Goal: Task Accomplishment & Management: Complete application form

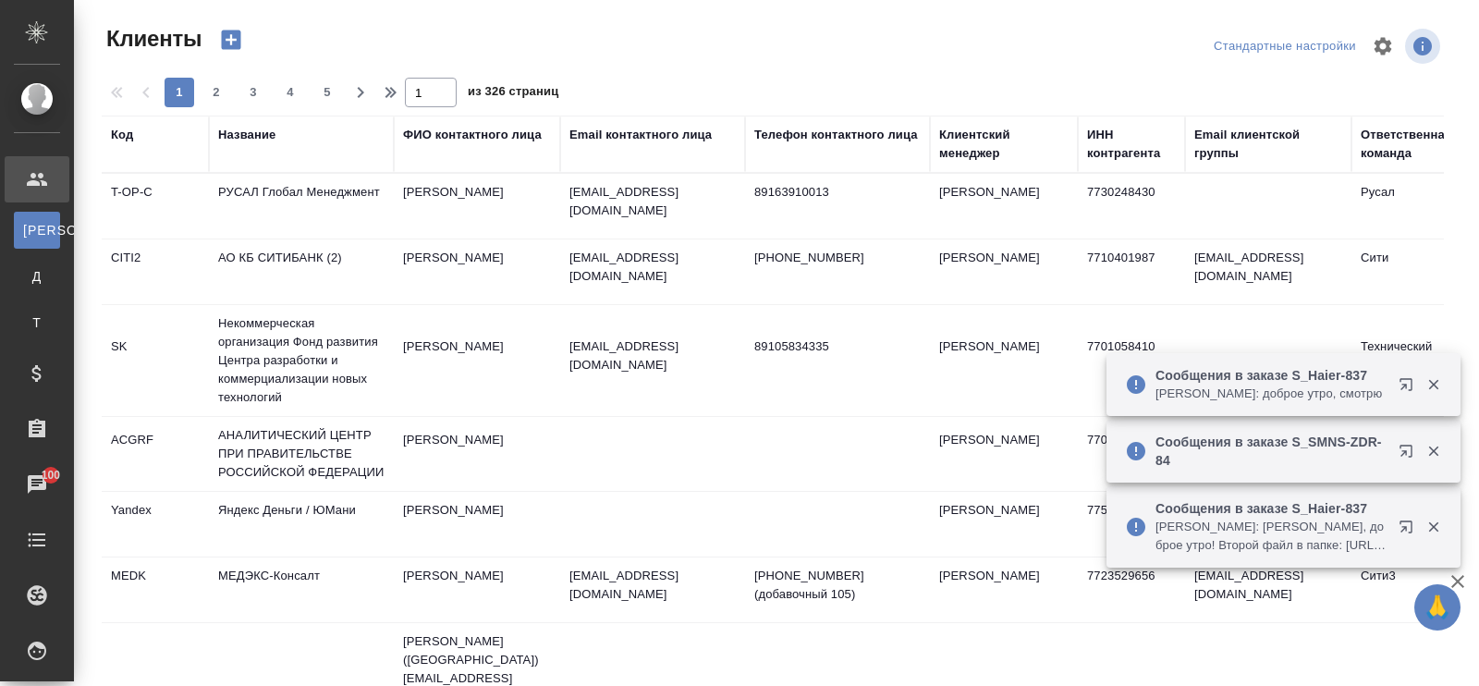
select select "RU"
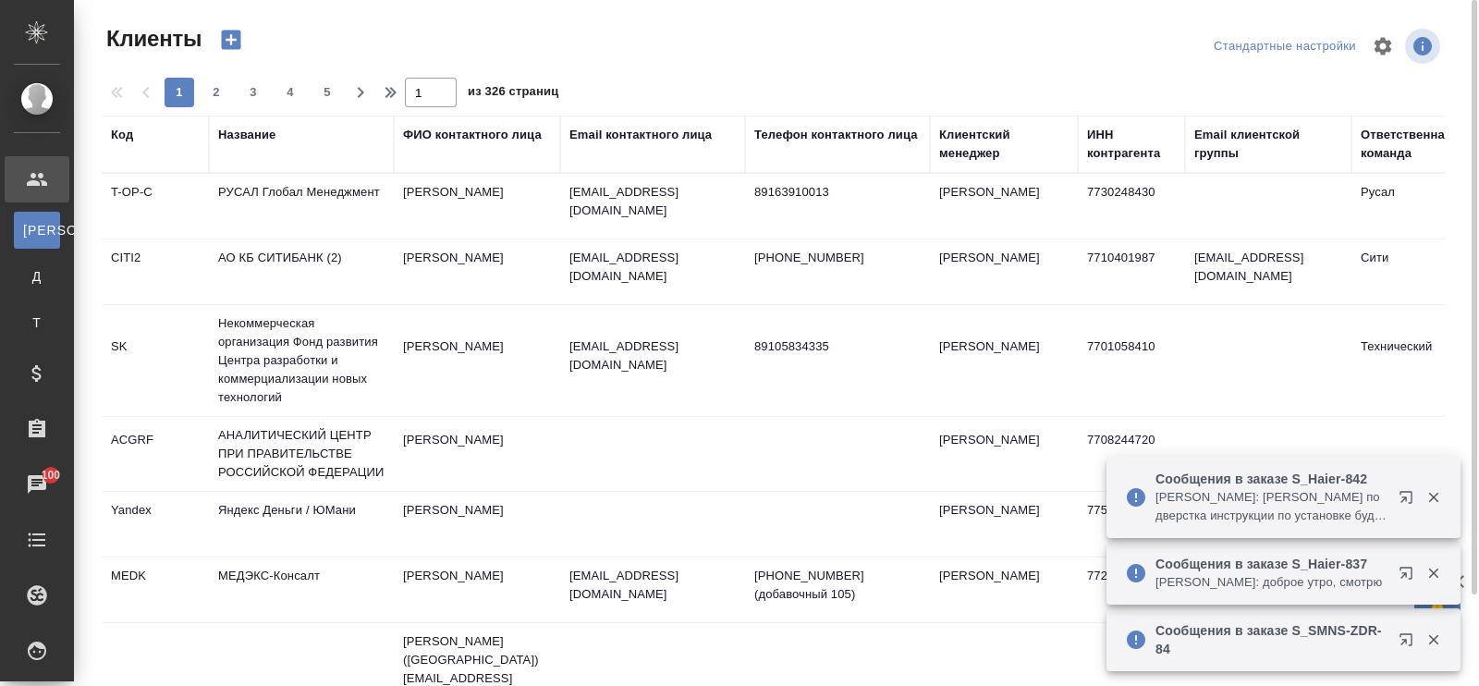
click at [468, 171] on th "ФИО контактного лица" at bounding box center [477, 144] width 166 height 57
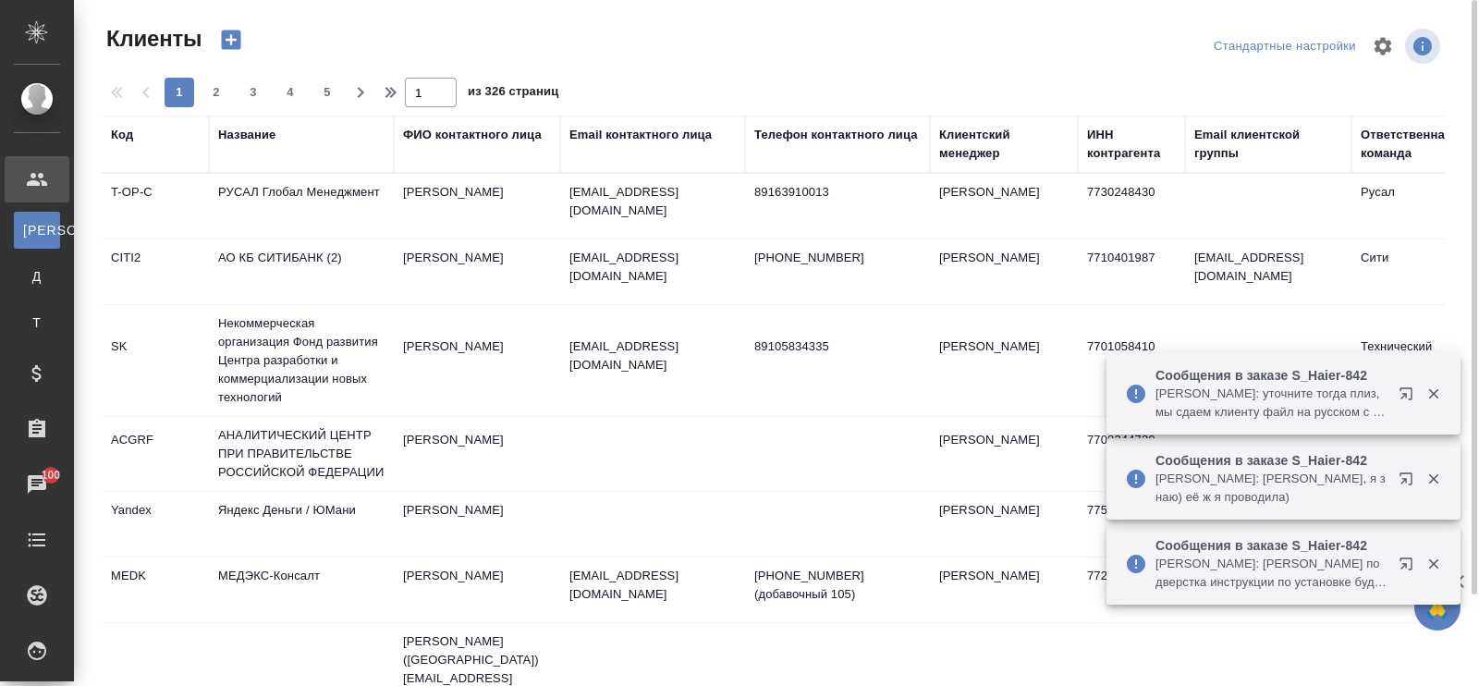
click at [418, 135] on div "ФИО контактного лица" at bounding box center [472, 135] width 139 height 18
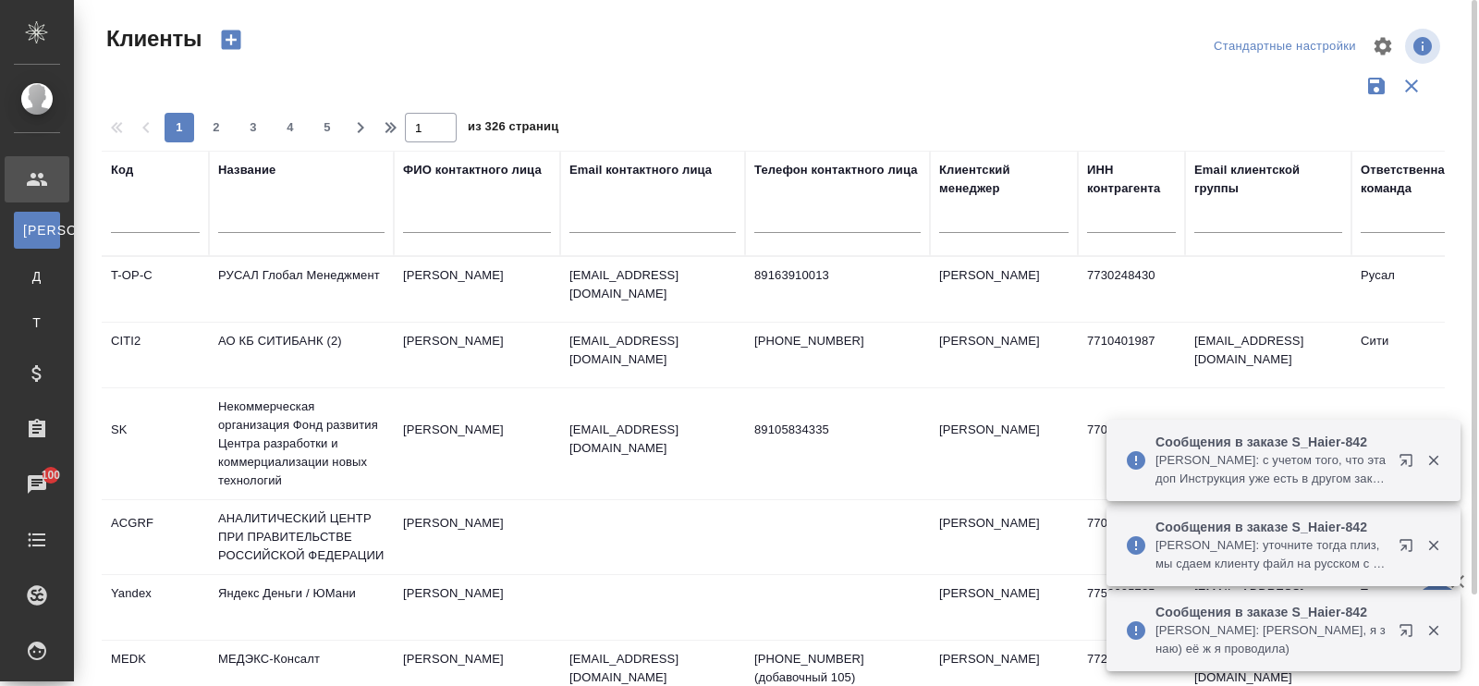
click at [416, 217] on input "text" at bounding box center [477, 221] width 148 height 23
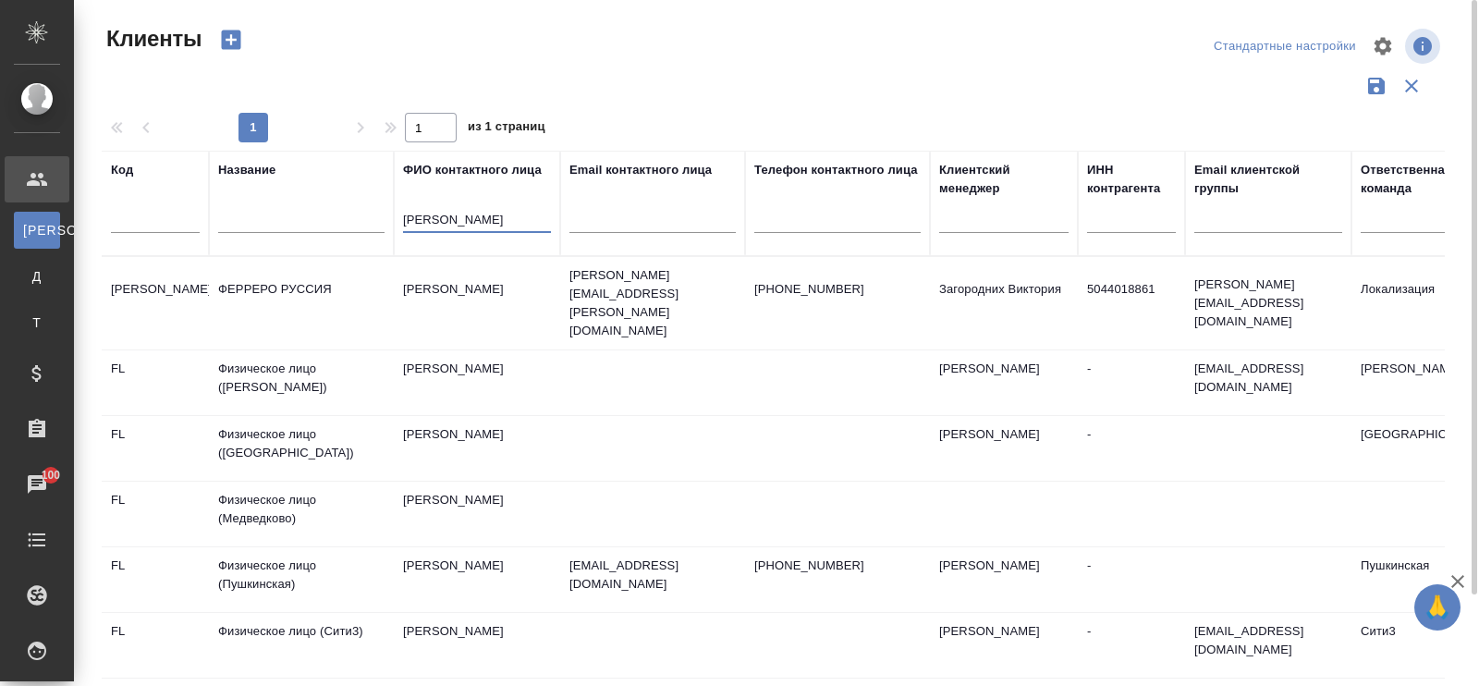
type input "фатеев максим"
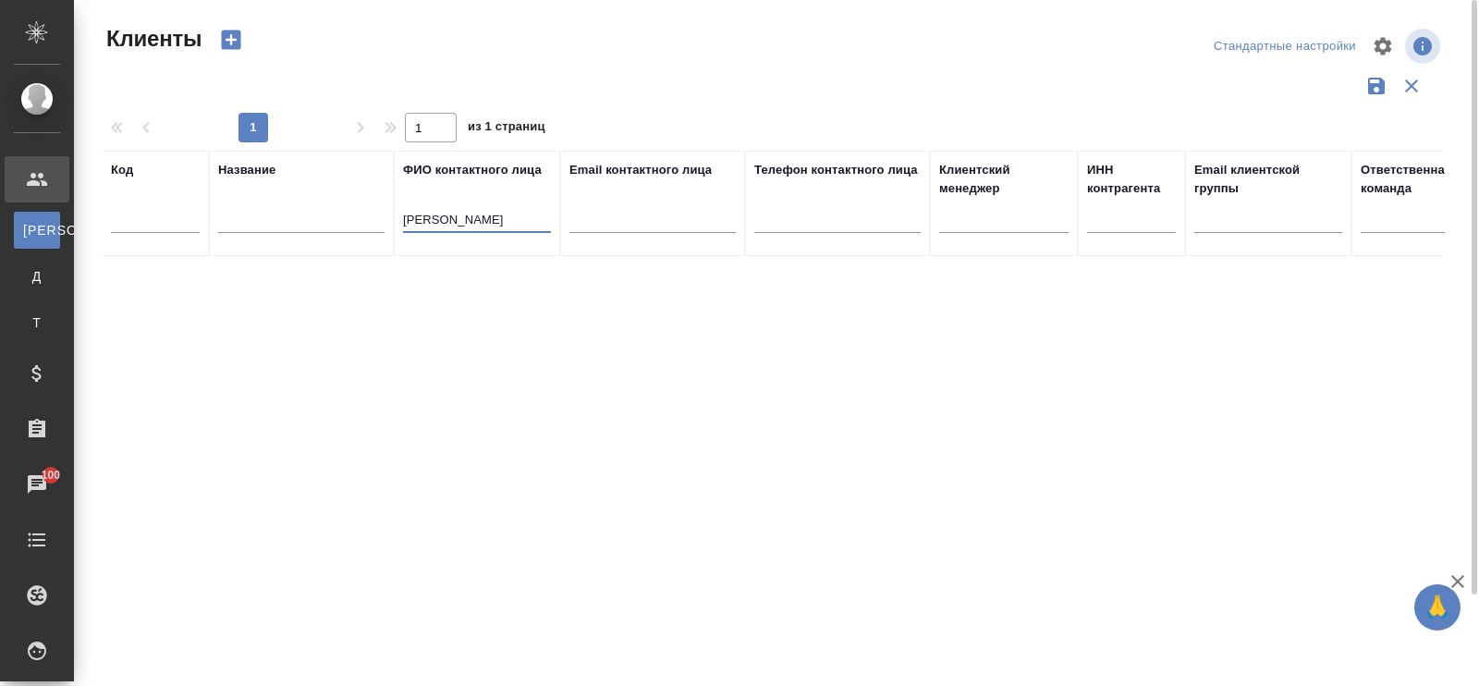
drag, startPoint x: 522, startPoint y: 228, endPoint x: 342, endPoint y: 215, distance: 180.8
click at [342, 215] on tr "Код Название ФИО контактного лица фатеев максим Email контактного лица Телефон …" at bounding box center [801, 203] width 1398 height 105
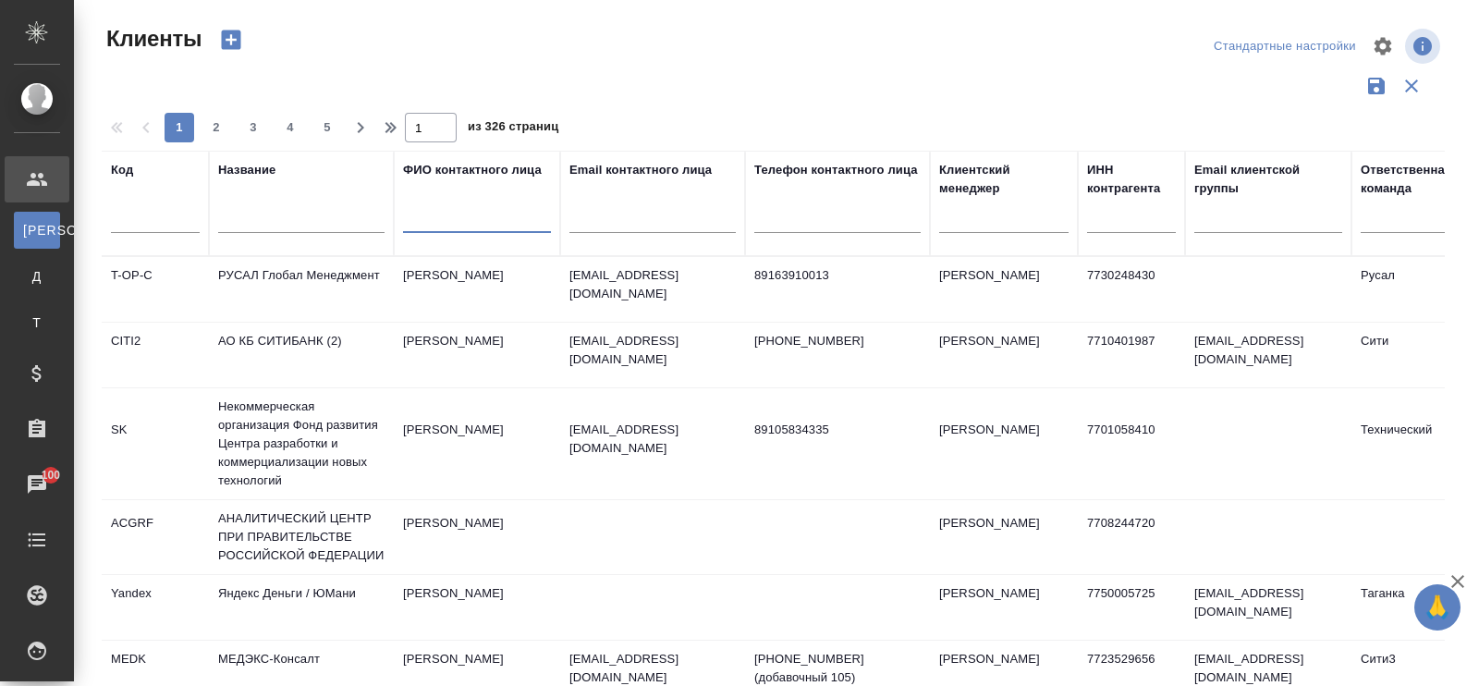
click at [1117, 220] on input "text" at bounding box center [1131, 221] width 89 height 23
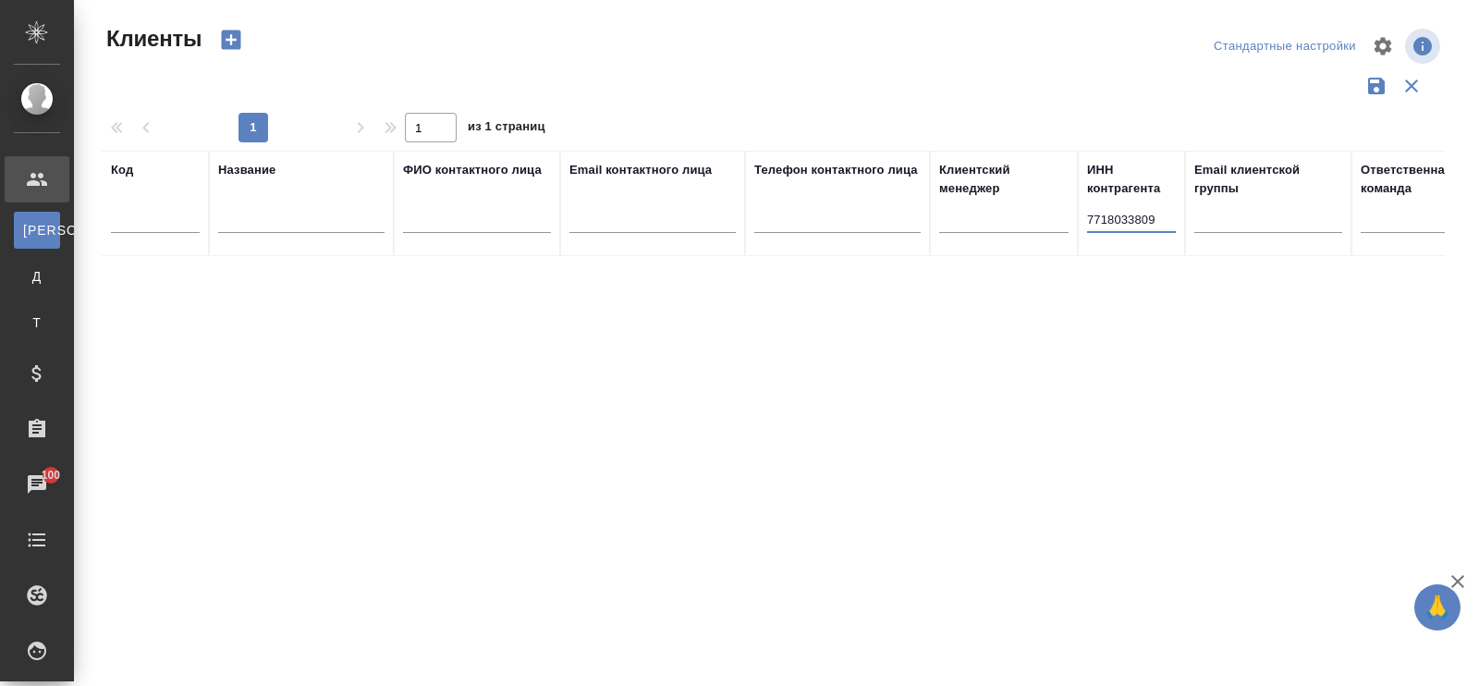
type input "7718033809"
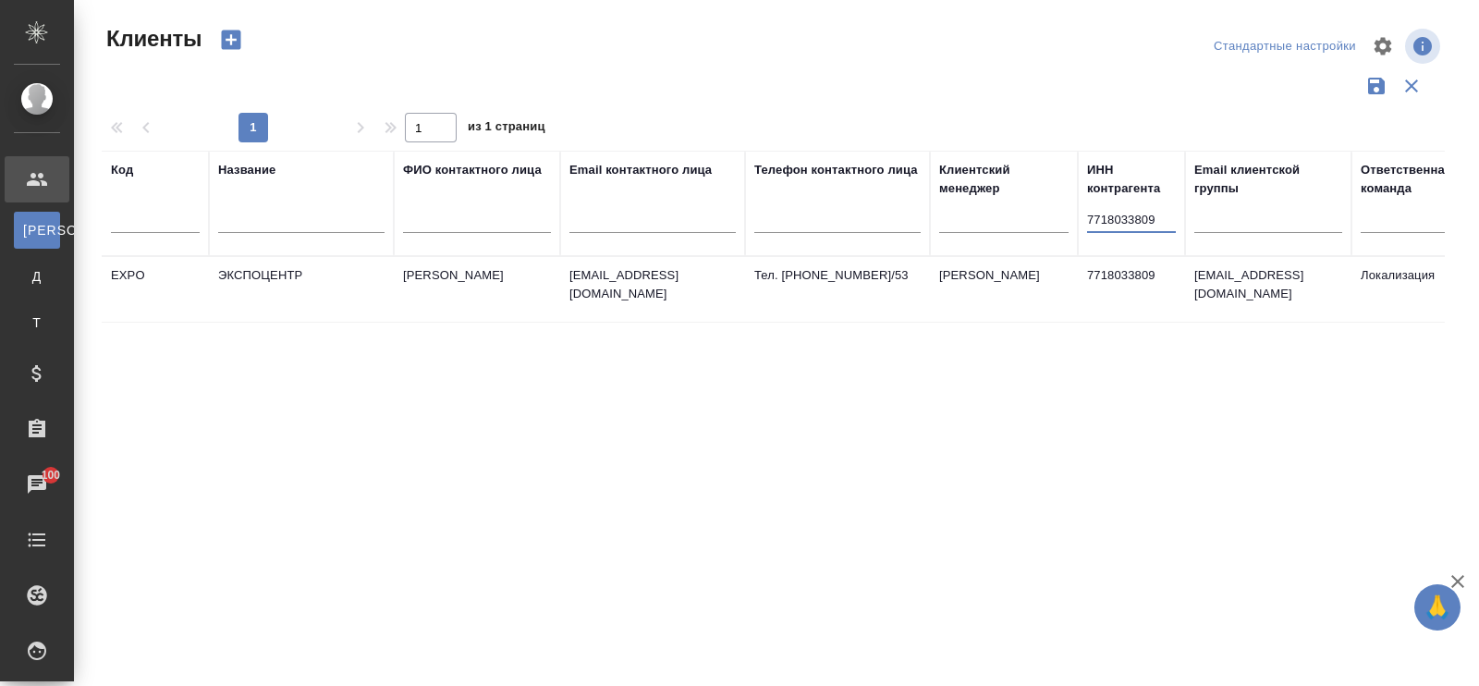
drag, startPoint x: 1089, startPoint y: 219, endPoint x: 1203, endPoint y: 233, distance: 114.6
click at [1203, 233] on tr "Код Название ФИО контактного лица Email контактного лица Телефон контактного ли…" at bounding box center [801, 203] width 1398 height 105
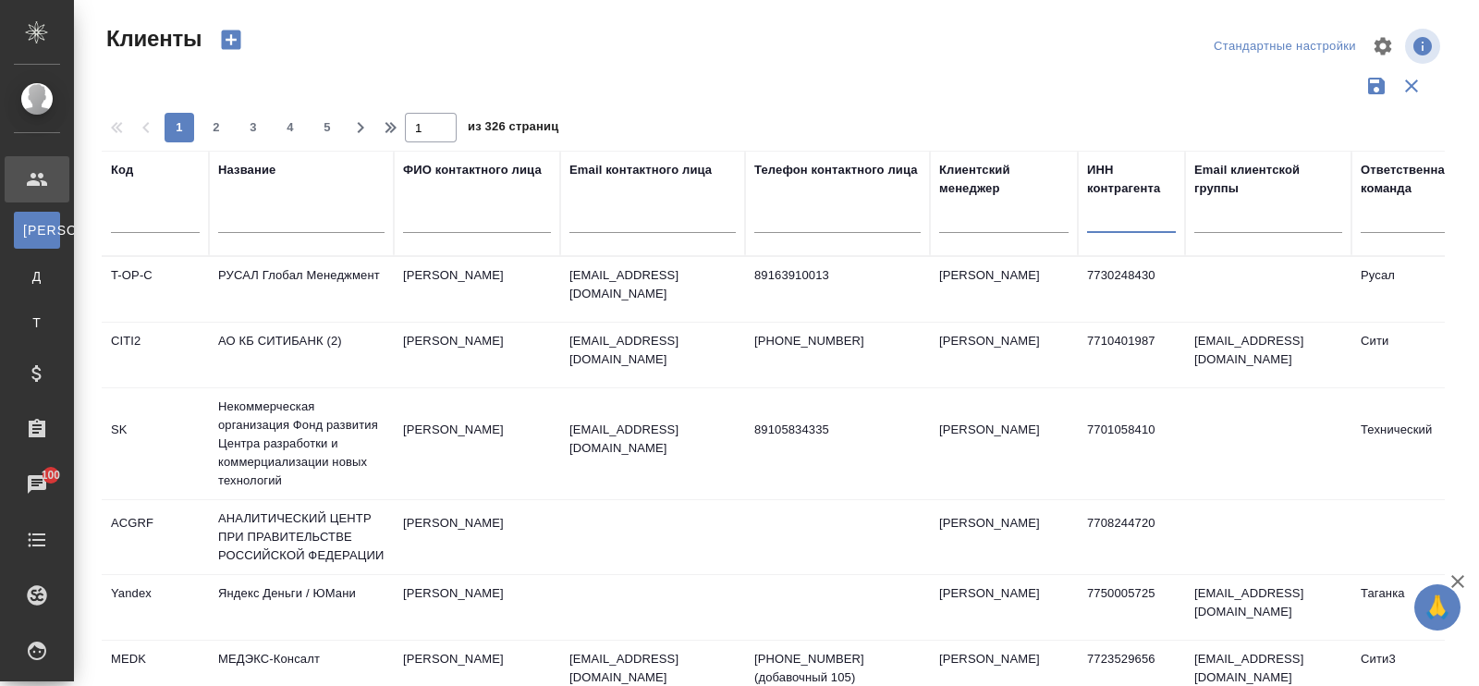
click at [308, 210] on input "text" at bounding box center [301, 221] width 166 height 23
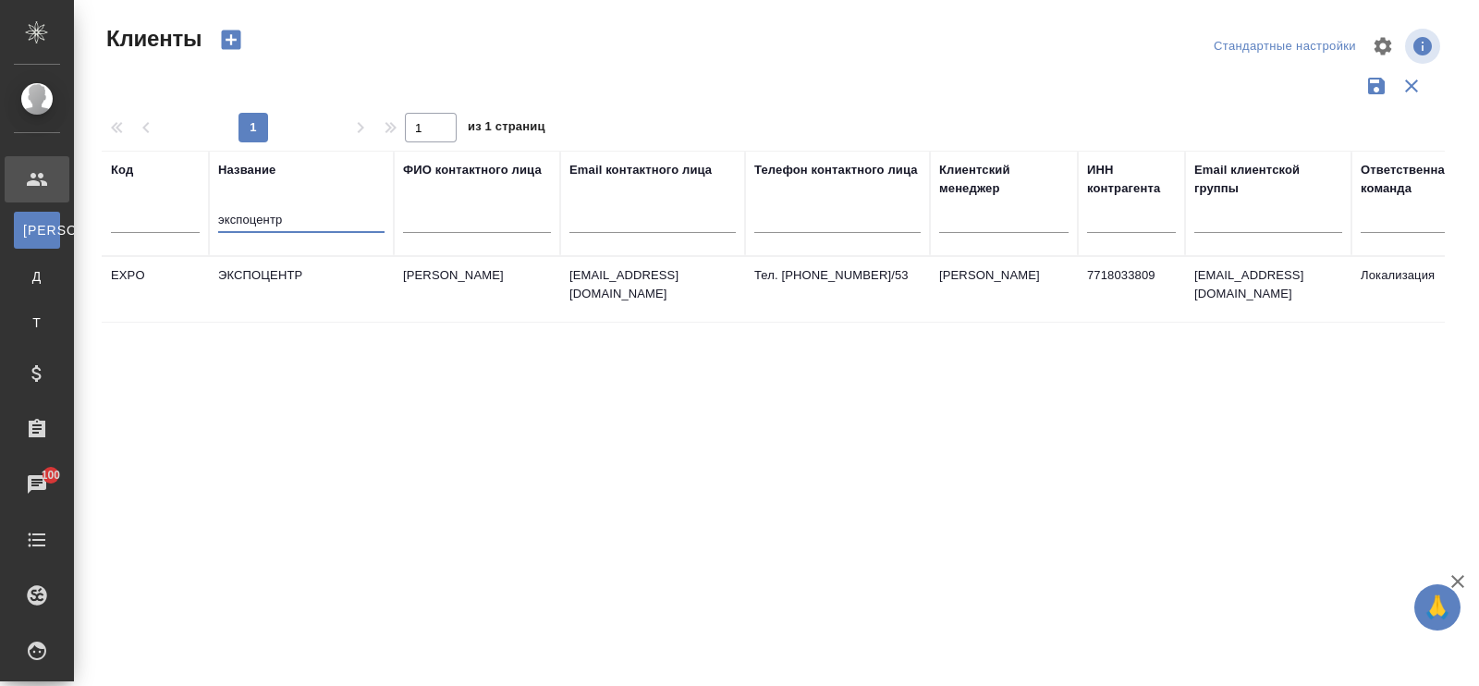
type input "экспоцентр"
click at [245, 276] on td "ЭКСПОЦЕНТР" at bounding box center [301, 289] width 185 height 65
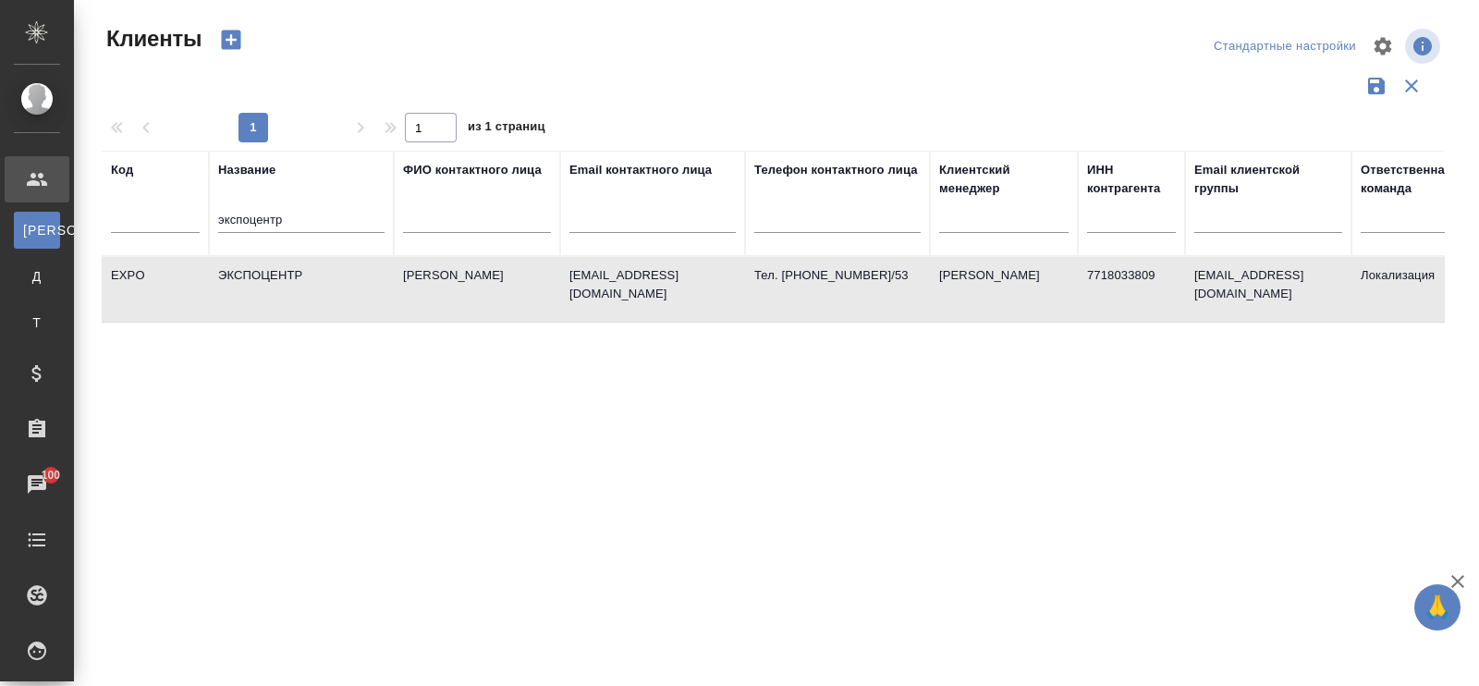
click at [245, 276] on td "ЭКСПОЦЕНТР" at bounding box center [301, 289] width 185 height 65
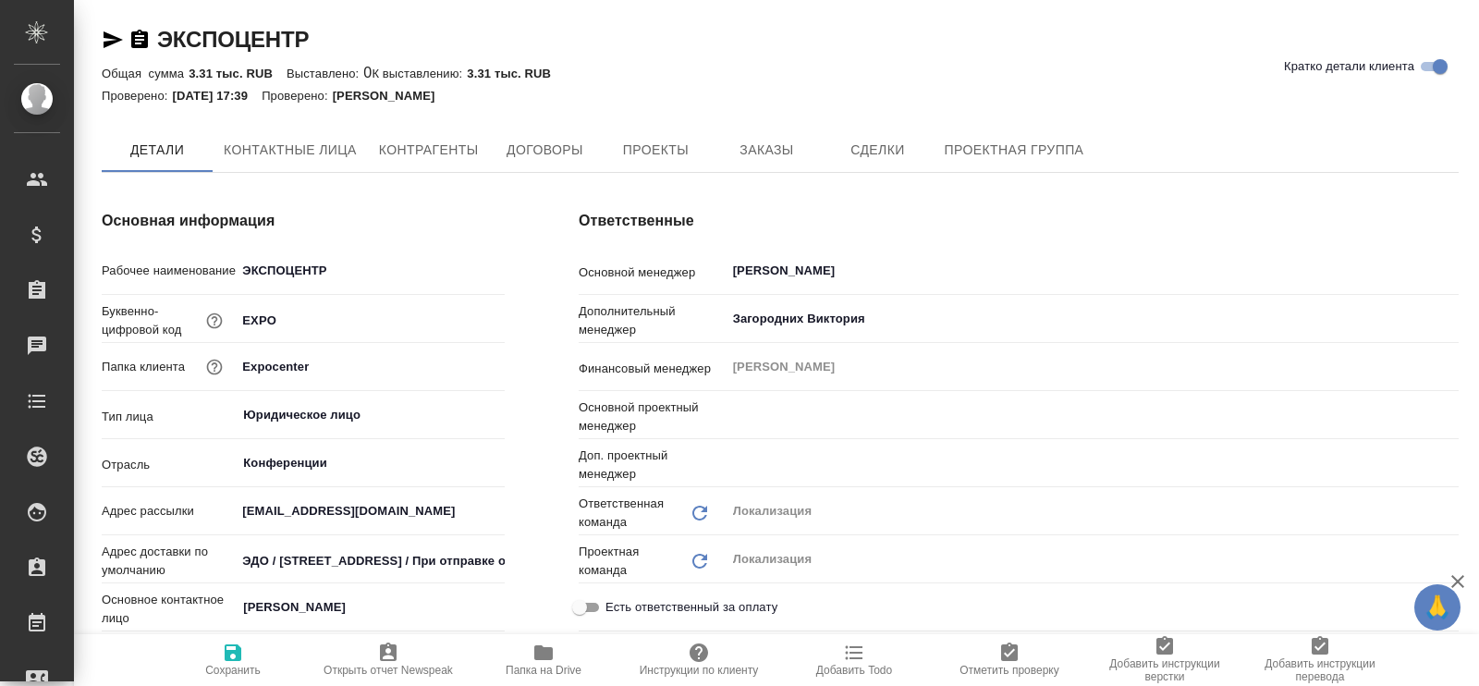
type input "[PERSON_NAME]"
click at [436, 151] on span "Контрагенты" at bounding box center [429, 151] width 100 height 23
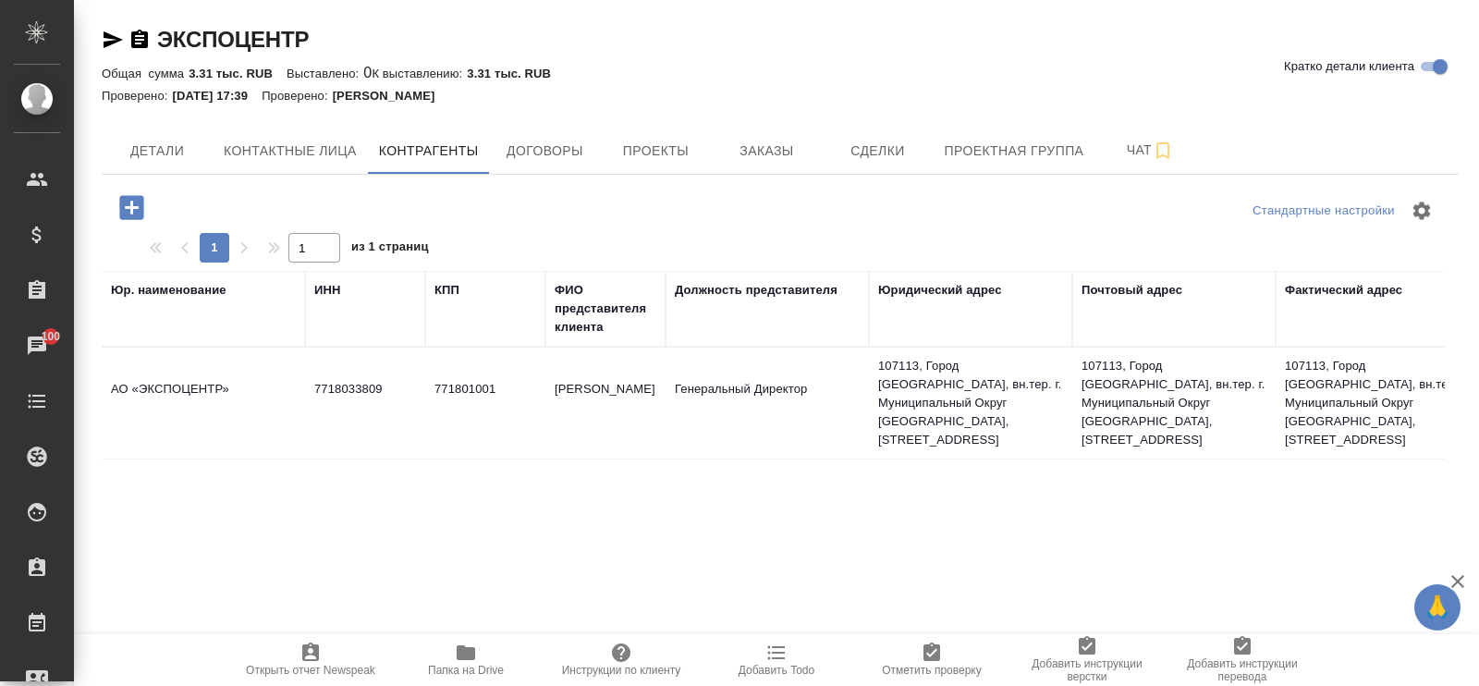
click at [384, 384] on td "7718033809" at bounding box center [365, 403] width 120 height 65
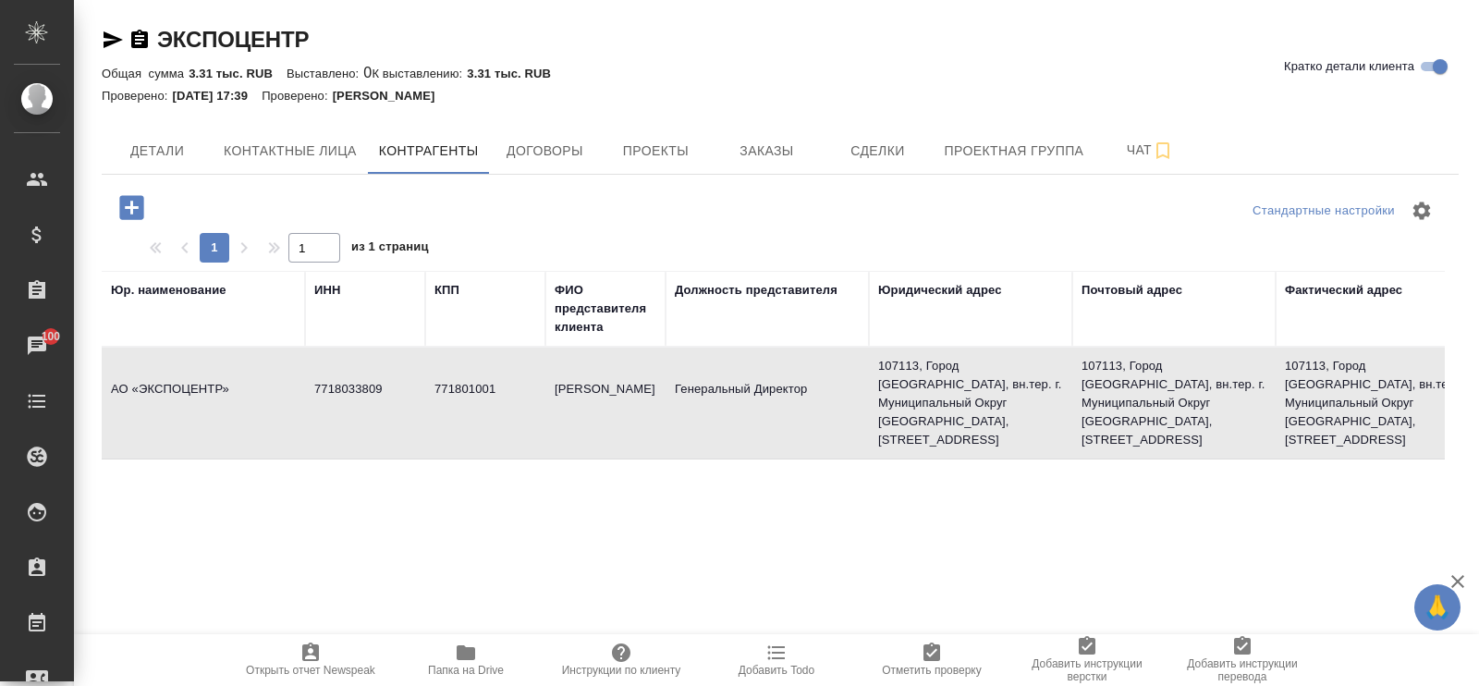
click at [384, 382] on td "7718033809" at bounding box center [365, 403] width 120 height 65
click at [339, 382] on td "7718033809" at bounding box center [365, 403] width 120 height 65
type textarea "АО «ЭКСПОЦЕНТР»"
type input "7718033809"
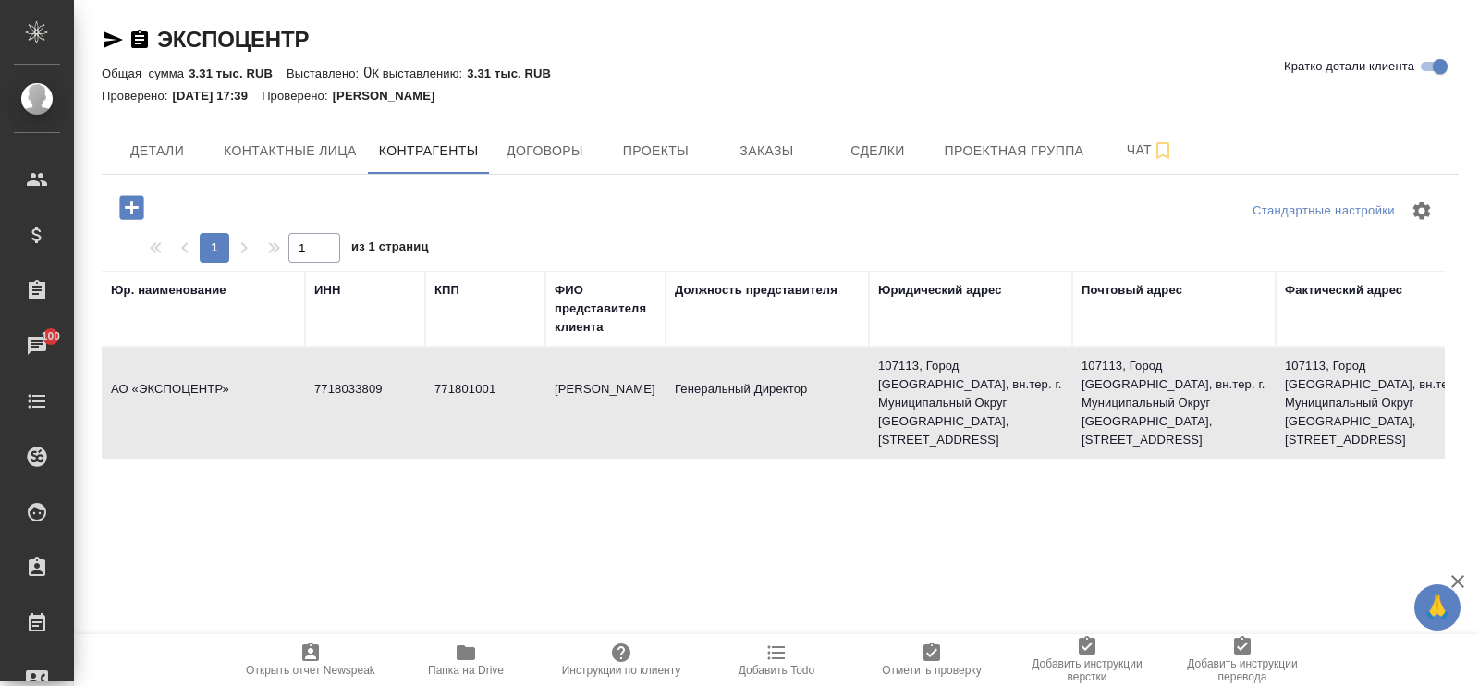
type input "771801001"
type input "[PERSON_NAME]"
type input "Генеральный Директор"
type textarea "107113, Город [GEOGRAPHIC_DATA], вн.тер. г. Муниципальный Округ [GEOGRAPHIC_DAT…"
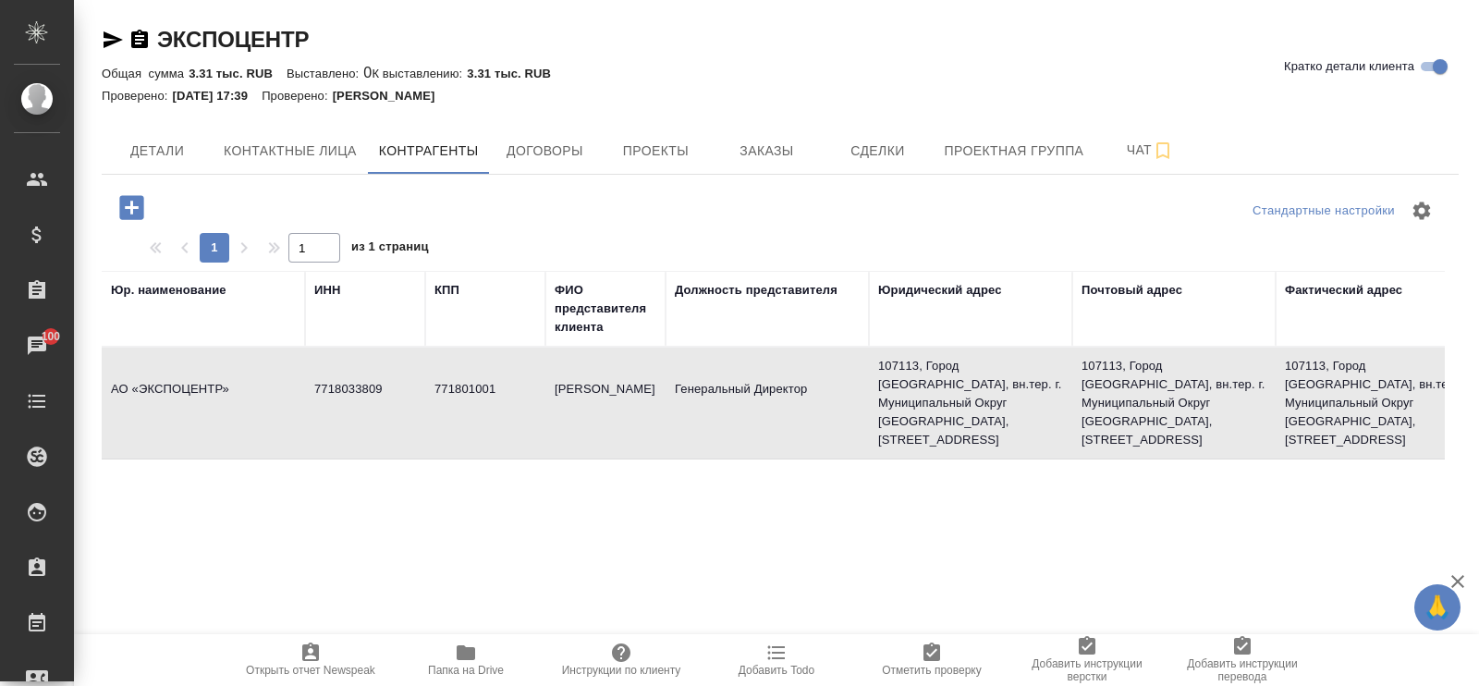
type textarea "107113, Город [GEOGRAPHIC_DATA], вн.тер. г. Муниципальный Округ [GEOGRAPHIC_DAT…"
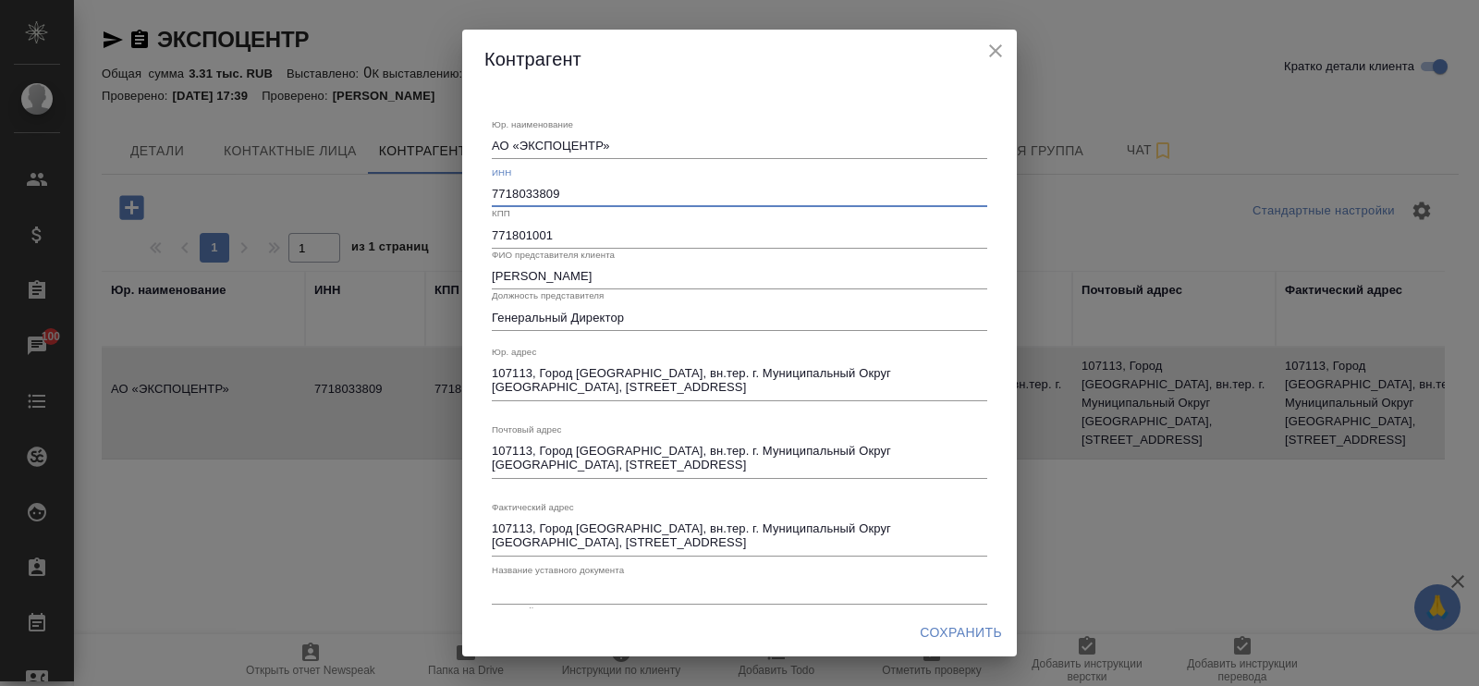
drag, startPoint x: 597, startPoint y: 190, endPoint x: 440, endPoint y: 202, distance: 157.6
click at [425, 191] on div "[PERSON_NAME]. наименование АО «ЭКСПОЦЕНТР» x ИНН 7718033809 КПП 771801001 ФИО …" at bounding box center [739, 343] width 1479 height 686
